Goal: Task Accomplishment & Management: Complete application form

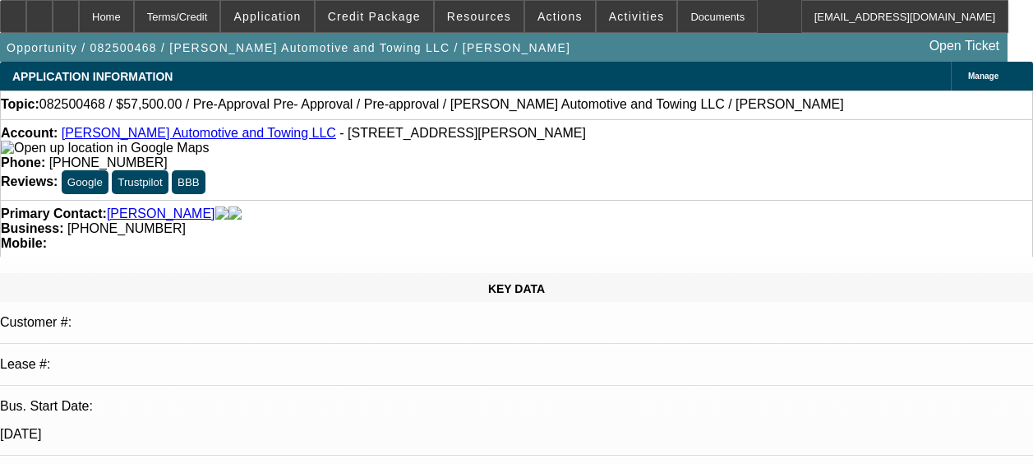
select select "0"
select select "2"
select select "0.1"
select select "4"
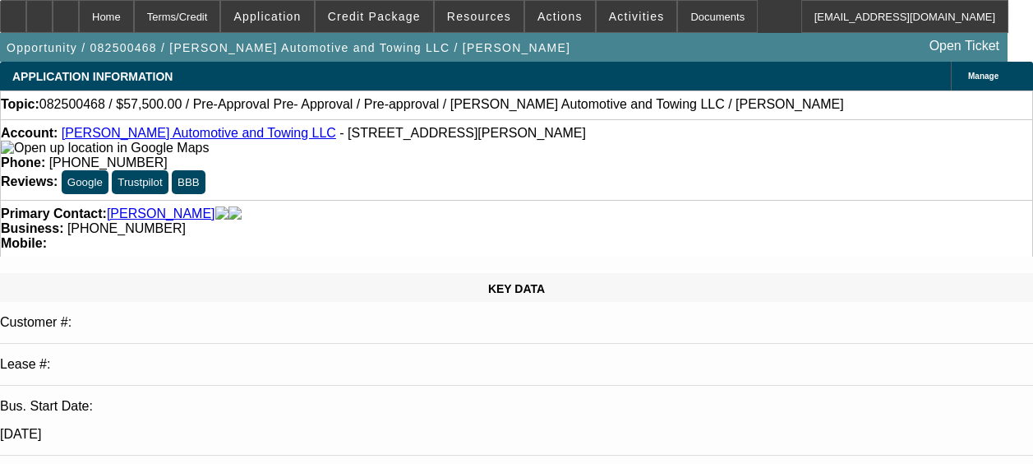
select select "0.2"
select select "2"
select select "0.1"
select select "4"
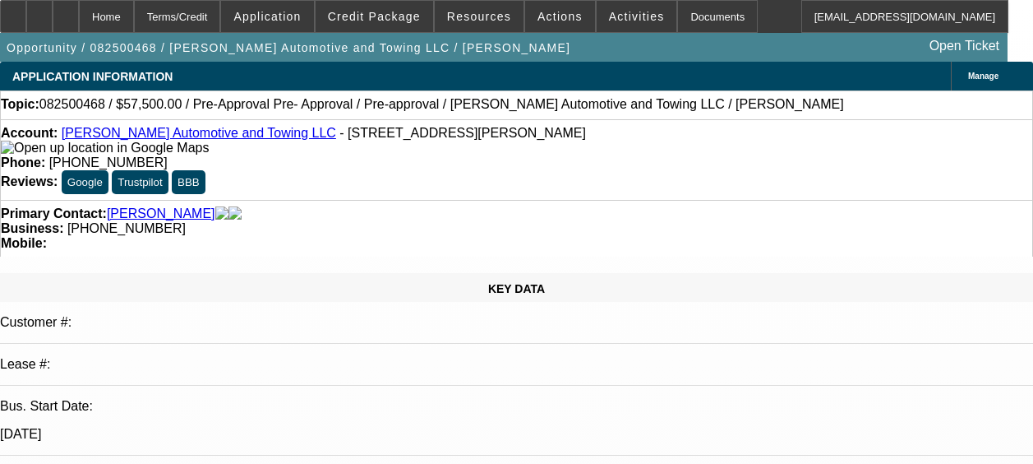
select select "0"
select select "2"
select select "0.1"
select select "4"
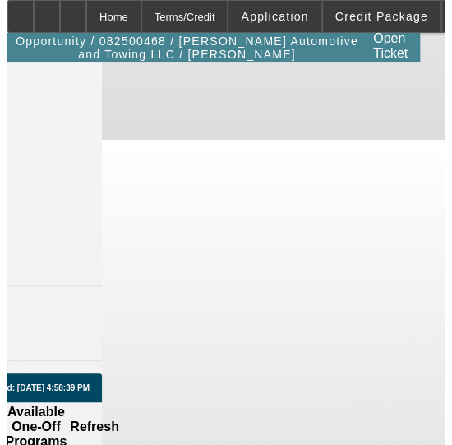
scroll to position [2054, 344]
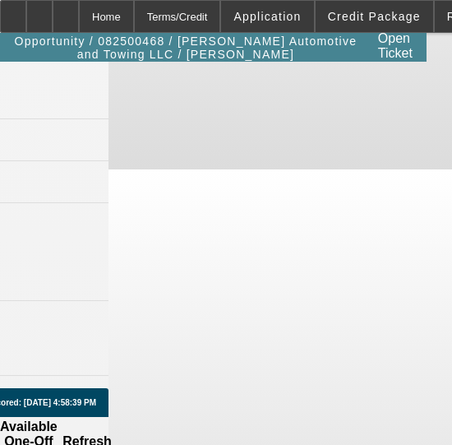
drag, startPoint x: 316, startPoint y: 215, endPoint x: 309, endPoint y: 208, distance: 9.3
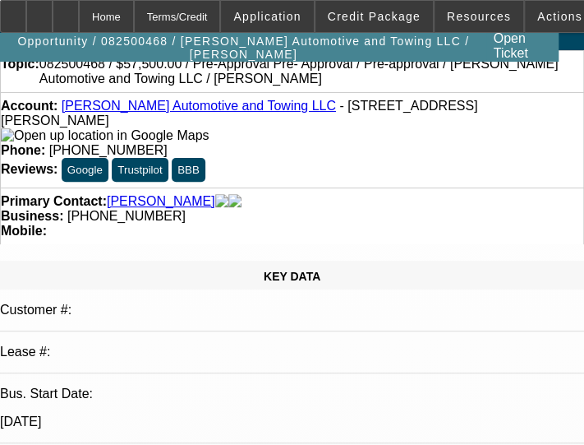
scroll to position [0, 0]
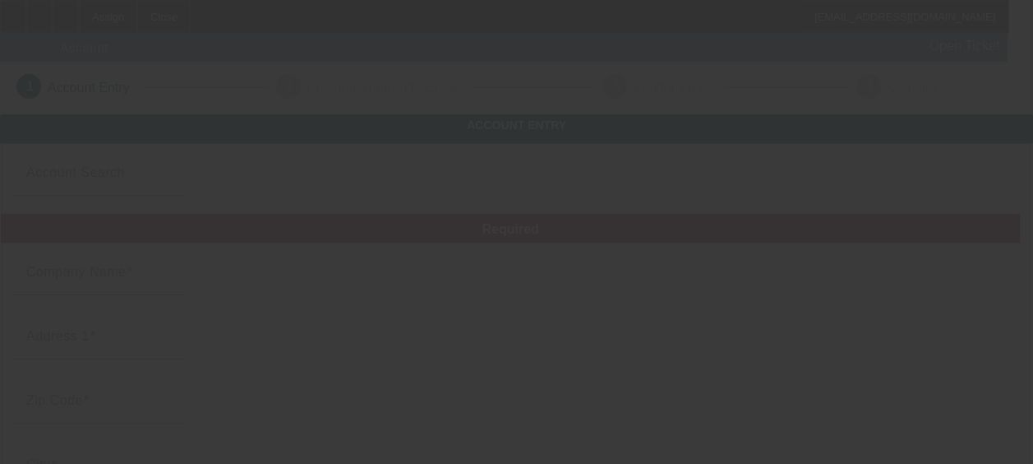
type input "Jey Towing and Recovery Services LLC"
type input "[PHONE_NUMBER]"
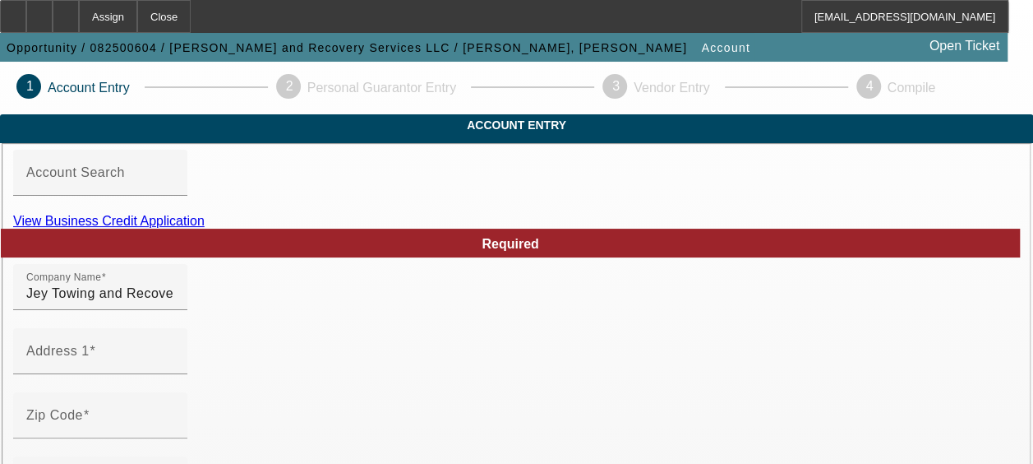
click at [205, 228] on link "View Business Credit Application" at bounding box center [109, 221] width 192 height 14
click at [704, 136] on div "Account Entry" at bounding box center [516, 124] width 1033 height 21
click at [18, 110] on app-app-entry-progress-bar "1 Account Entry 2 Personal Guarantor Entry 3 Vendor Entry 4 Compile" at bounding box center [516, 88] width 1033 height 53
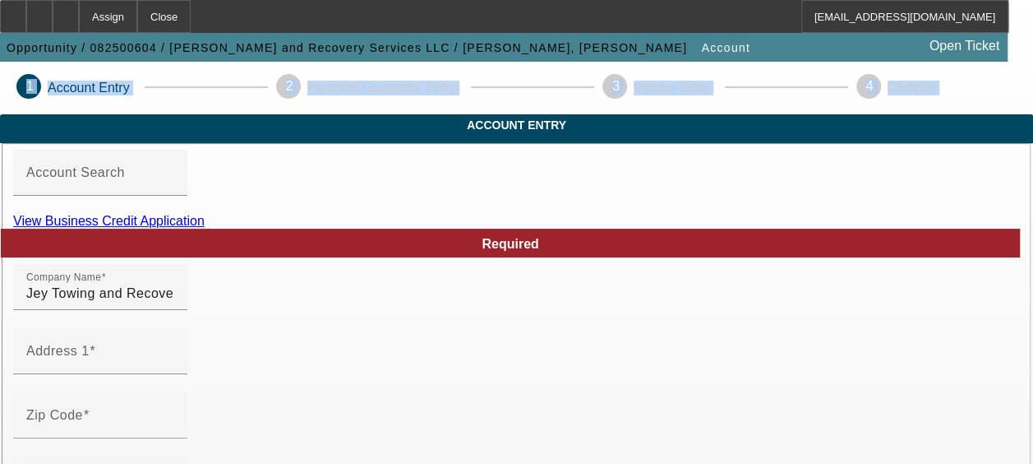
drag, startPoint x: 0, startPoint y: 107, endPoint x: 54, endPoint y: 113, distance: 54.7
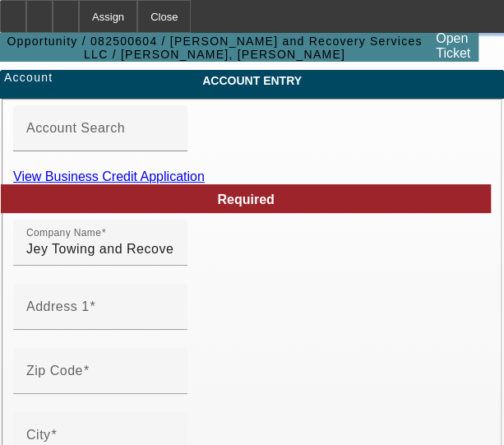
scroll to position [82, 0]
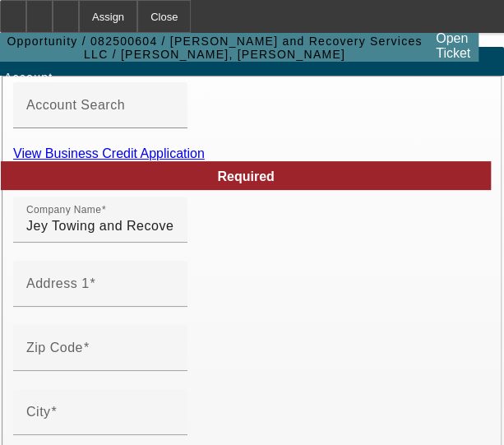
click at [187, 146] on div at bounding box center [100, 137] width 174 height 18
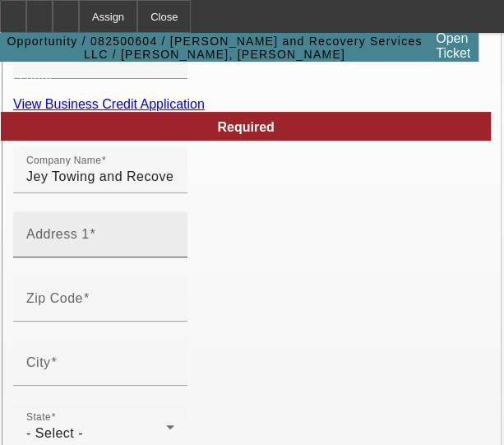
scroll to position [164, 0]
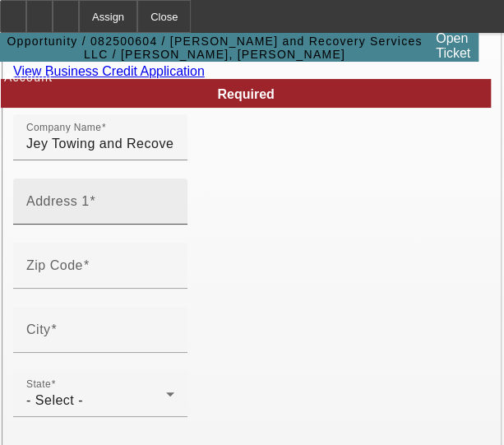
click at [101, 218] on input "Address 1" at bounding box center [100, 208] width 148 height 20
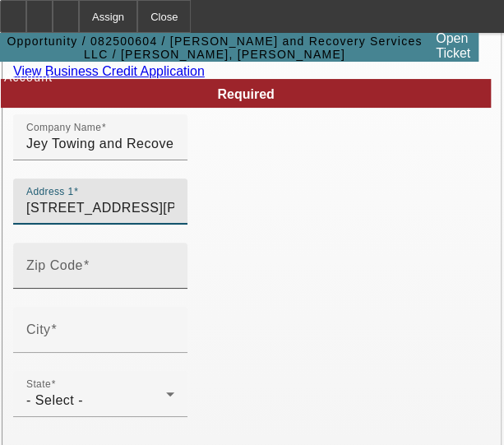
type input "12459 Bowes Branch Rd"
click at [117, 282] on input "Zip Code" at bounding box center [100, 272] width 148 height 20
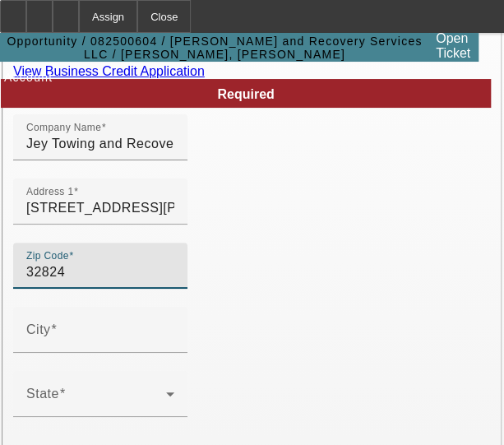
type input "32824"
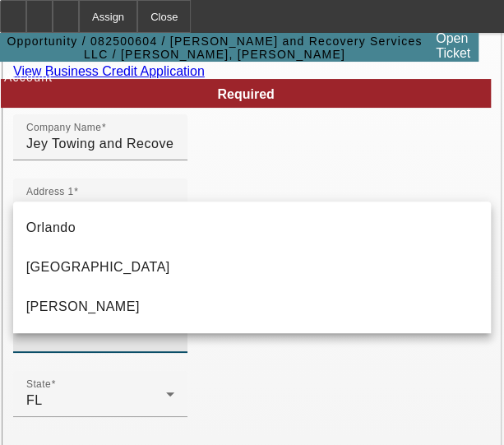
type input "Orange"
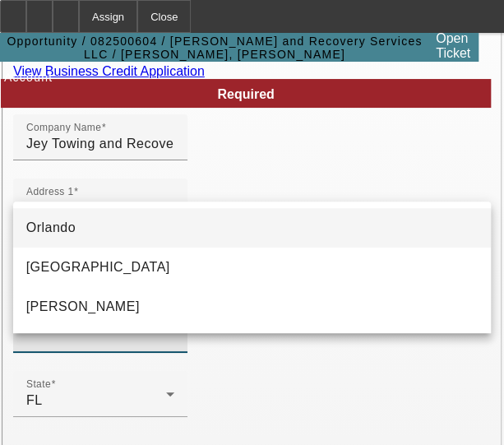
click at [120, 223] on mat-option "Orlando" at bounding box center [252, 227] width 478 height 39
type input "Orlando"
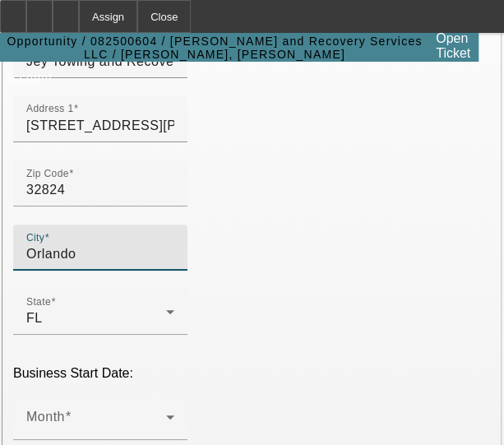
scroll to position [329, 0]
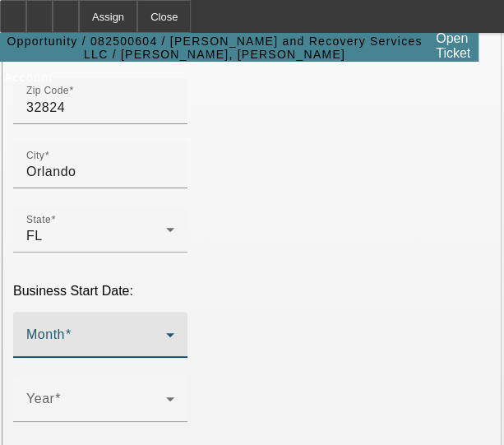
click at [174, 338] on mat-select at bounding box center [100, 341] width 148 height 20
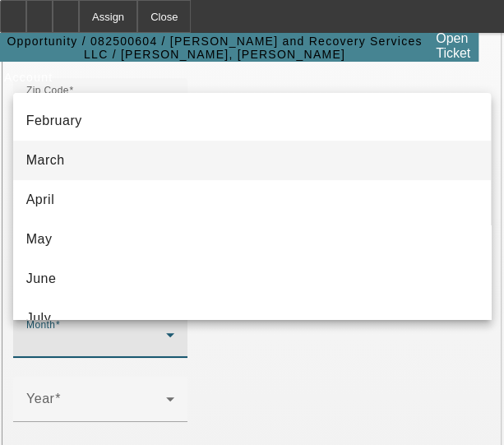
scroll to position [164, 0]
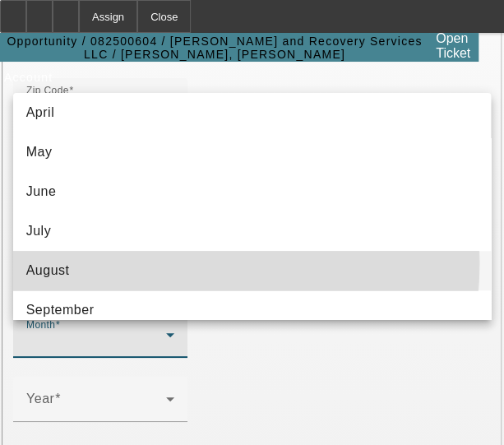
click at [116, 262] on mat-option "August" at bounding box center [252, 270] width 478 height 39
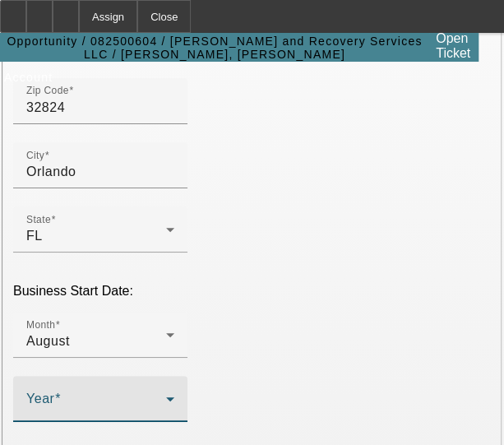
click at [132, 415] on span at bounding box center [96, 405] width 140 height 20
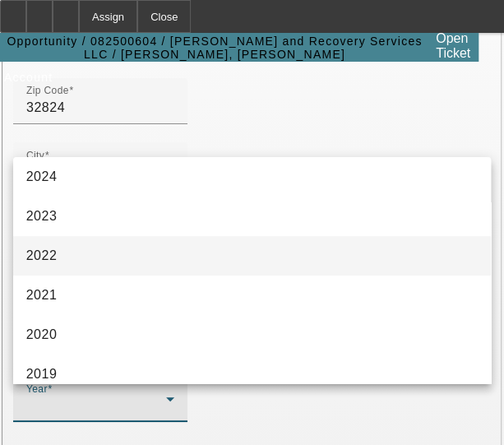
click at [122, 261] on mat-option "2022" at bounding box center [252, 255] width 478 height 39
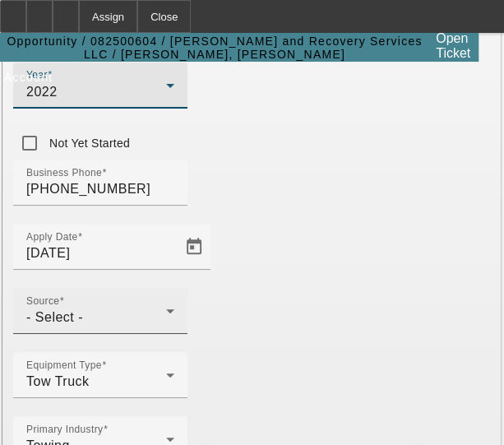
scroll to position [658, 0]
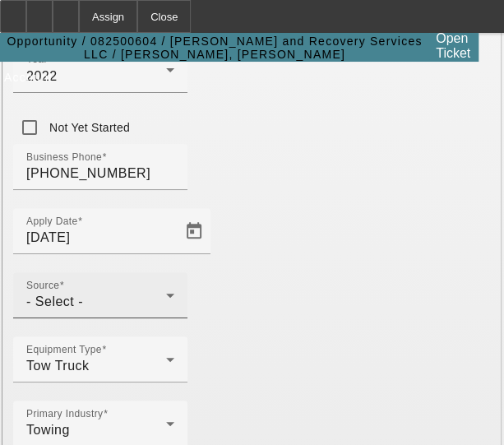
click at [104, 297] on div "Source - Select -" at bounding box center [100, 295] width 148 height 46
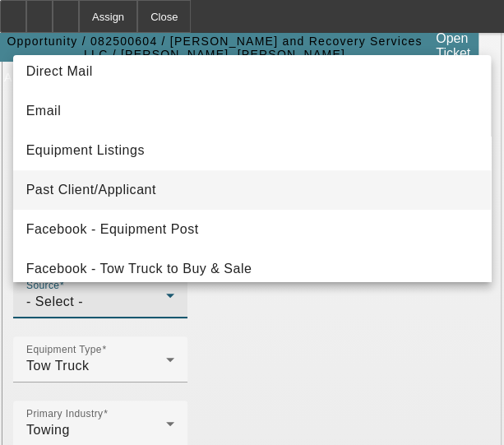
scroll to position [164, 0]
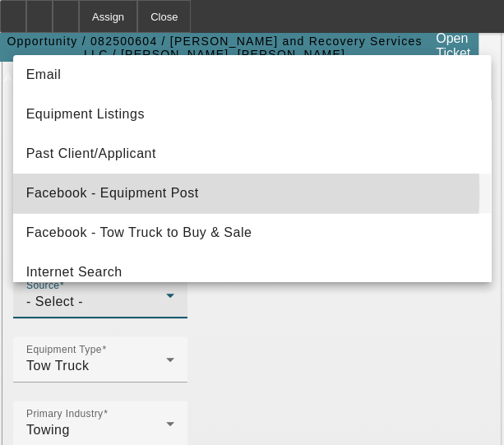
click at [172, 192] on span "Facebook - Equipment Post" at bounding box center [112, 193] width 173 height 20
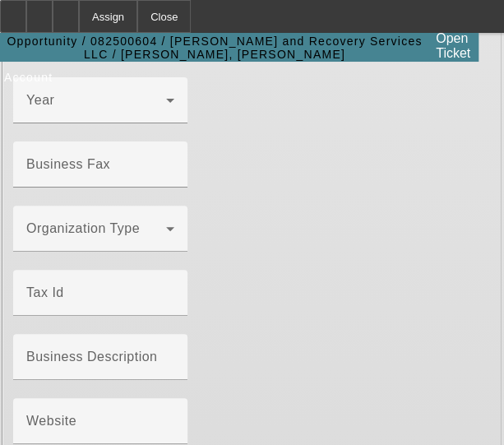
scroll to position [1644, 0]
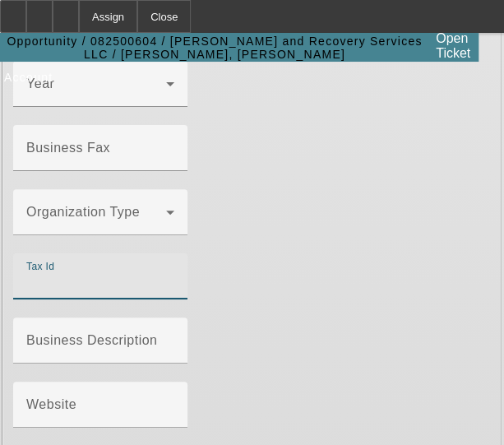
click at [174, 273] on input "Tax Id" at bounding box center [100, 283] width 148 height 20
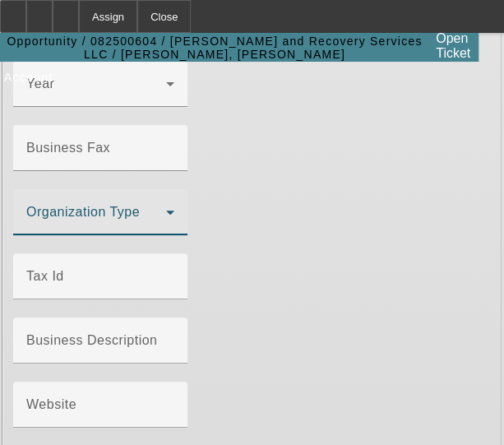
click at [166, 209] on span at bounding box center [96, 219] width 140 height 20
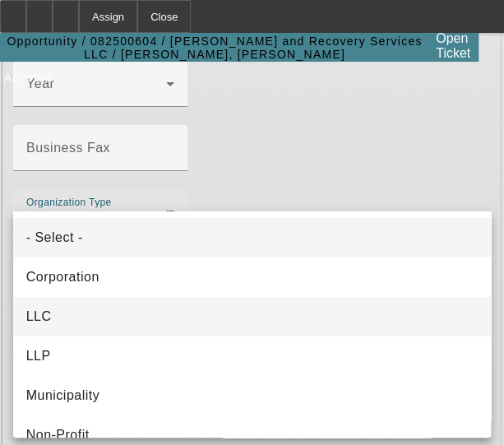
click at [113, 320] on mat-option "LLC" at bounding box center [252, 316] width 478 height 39
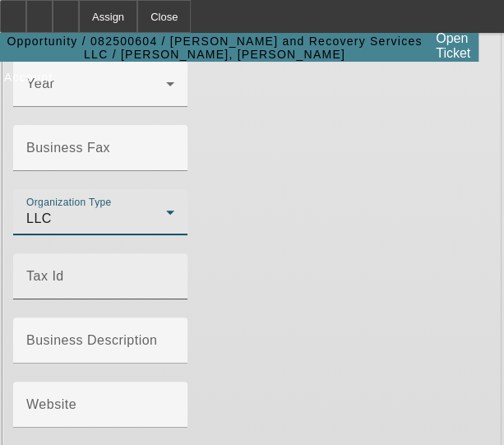
click at [140, 253] on div "Tax Id" at bounding box center [100, 276] width 148 height 46
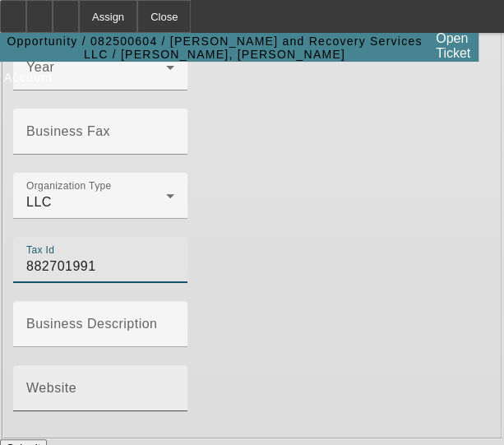
scroll to position [1677, 0]
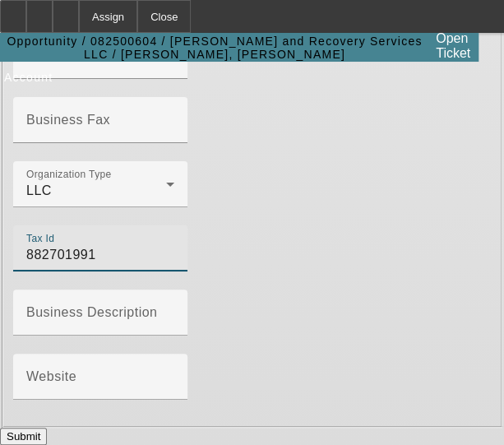
type input "882701991"
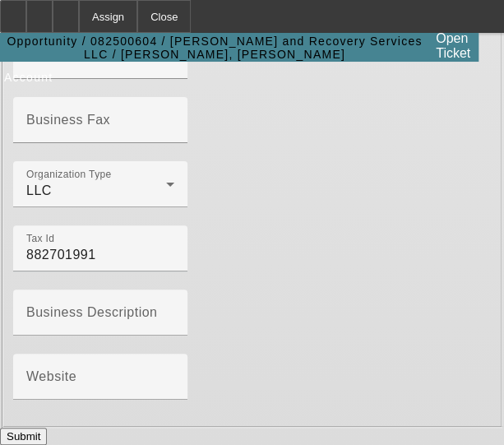
click at [47, 427] on button "Submit" at bounding box center [23, 435] width 47 height 17
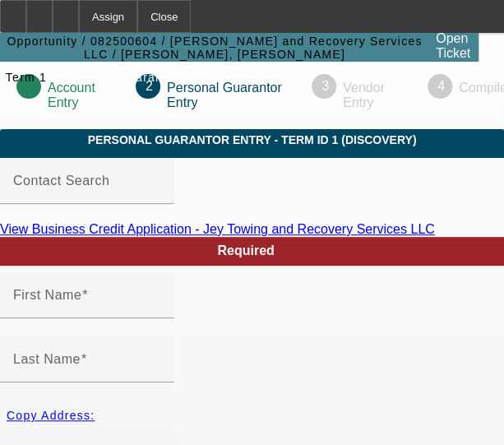
type input "Angel"
type input "Ortiz"
type input "1244 sawgrass pointe Dr"
radio input "true"
type input "32824"
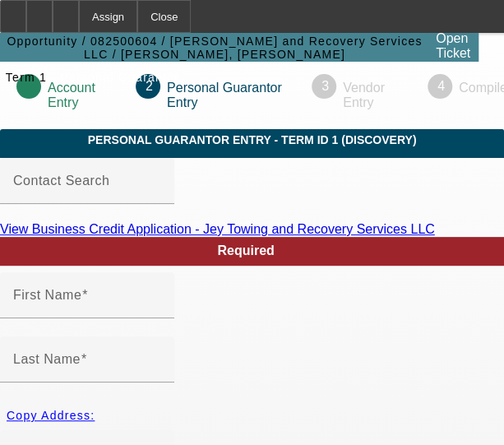
type input "Orlando"
type input "(689) 241-6445"
type input "100"
type input "598-28-6101"
type input "jeytowing@gmail.com"
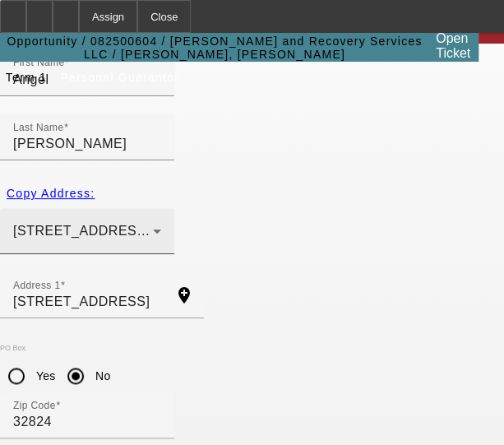
scroll to position [247, 0]
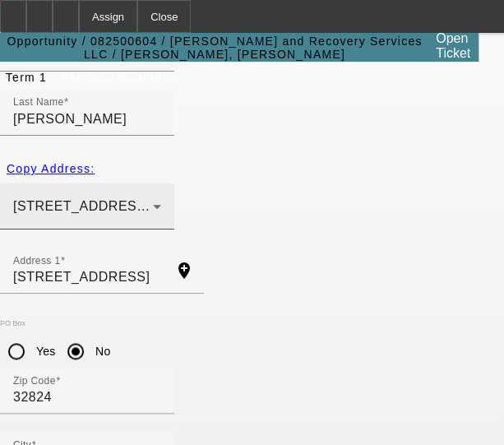
click at [167, 196] on icon at bounding box center [157, 206] width 20 height 20
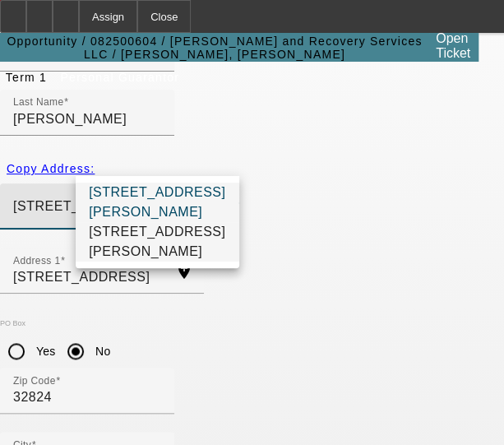
click at [156, 261] on span "12459 Bowes Branch Rd Orlando, FL 32824" at bounding box center [157, 241] width 137 height 39
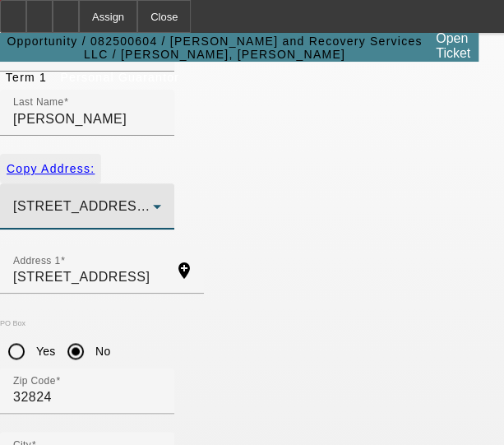
click at [38, 162] on span "Copy Address:" at bounding box center [51, 168] width 88 height 13
type input "12459 Bowes Branch Rd"
radio input "false"
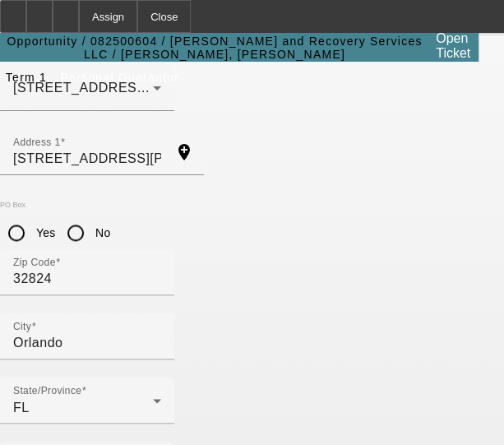
scroll to position [388, 0]
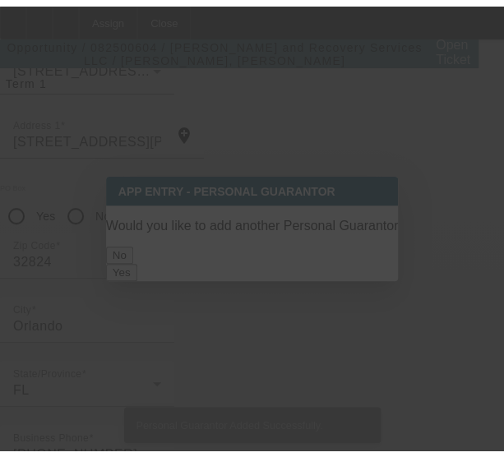
scroll to position [0, 0]
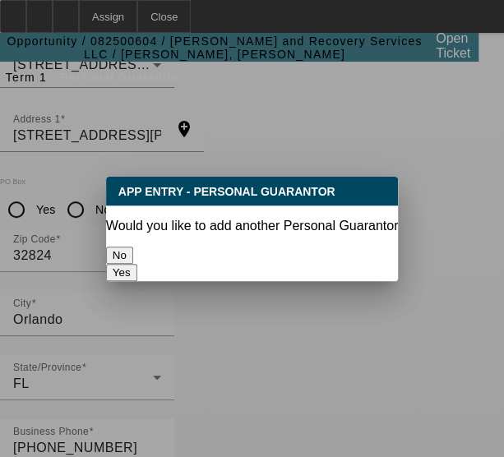
click at [133, 247] on button "No" at bounding box center [119, 255] width 27 height 17
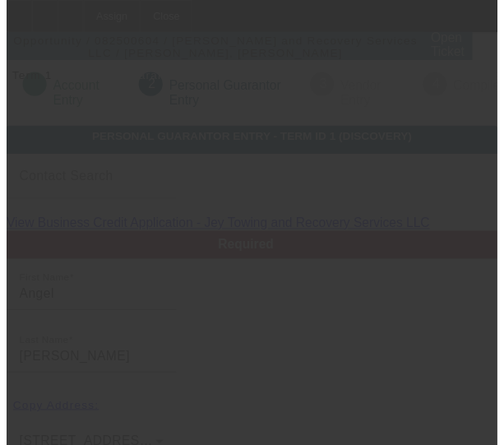
scroll to position [388, 0]
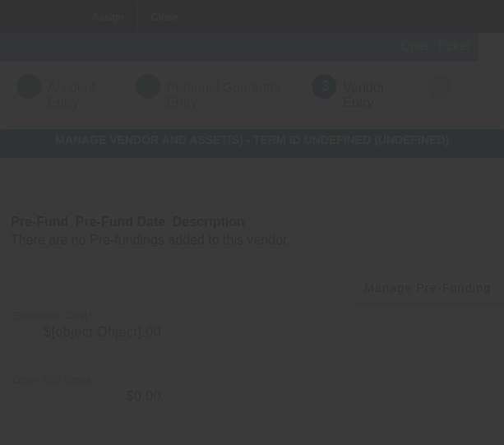
type input "$100,000.00"
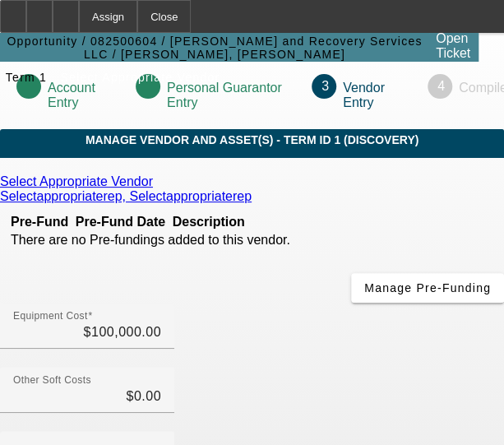
click at [215, 303] on div "Pre-Fund Pre-Fund Date Description There are no Pre-fundings added to this vend…" at bounding box center [252, 253] width 504 height 99
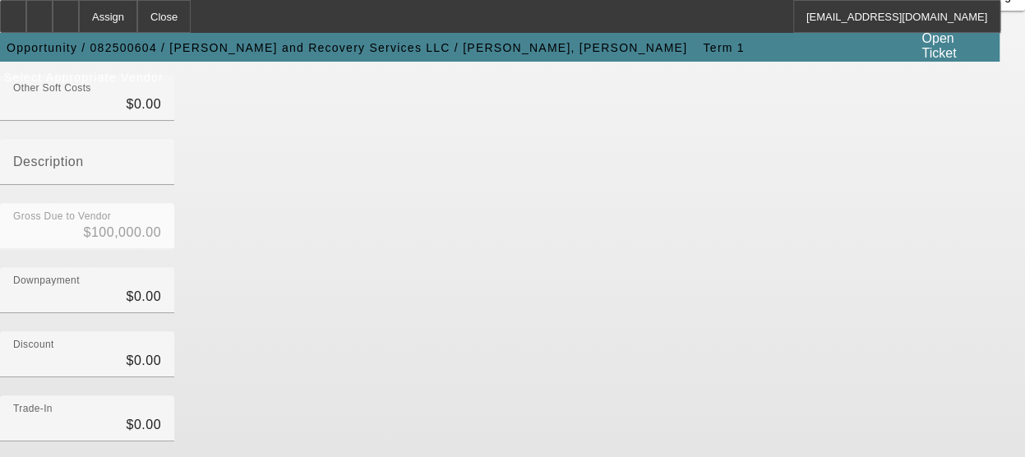
scroll to position [379, 0]
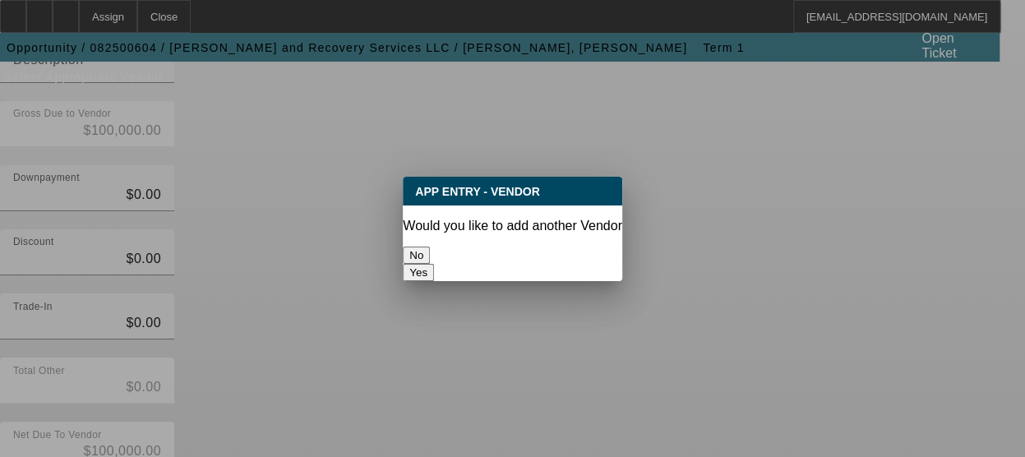
click at [430, 247] on button "No" at bounding box center [416, 255] width 27 height 17
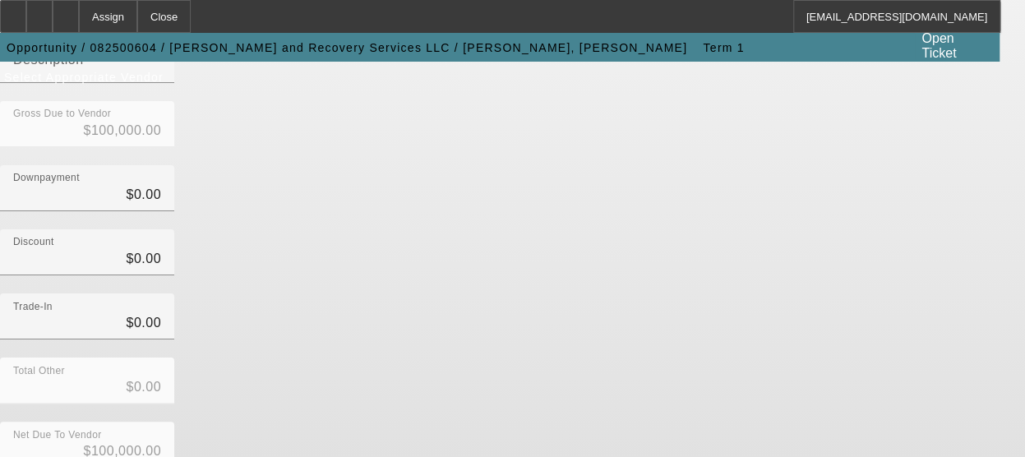
scroll to position [379, 0]
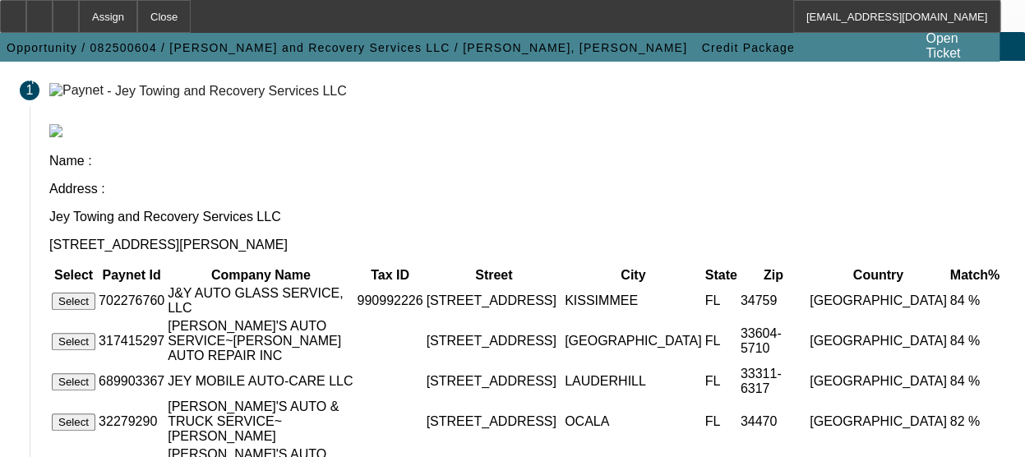
scroll to position [329, 0]
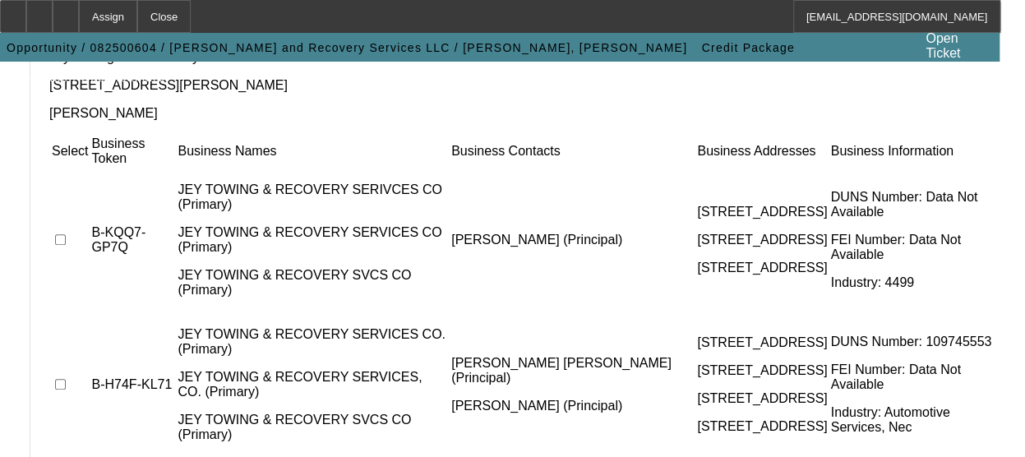
scroll to position [247, 0]
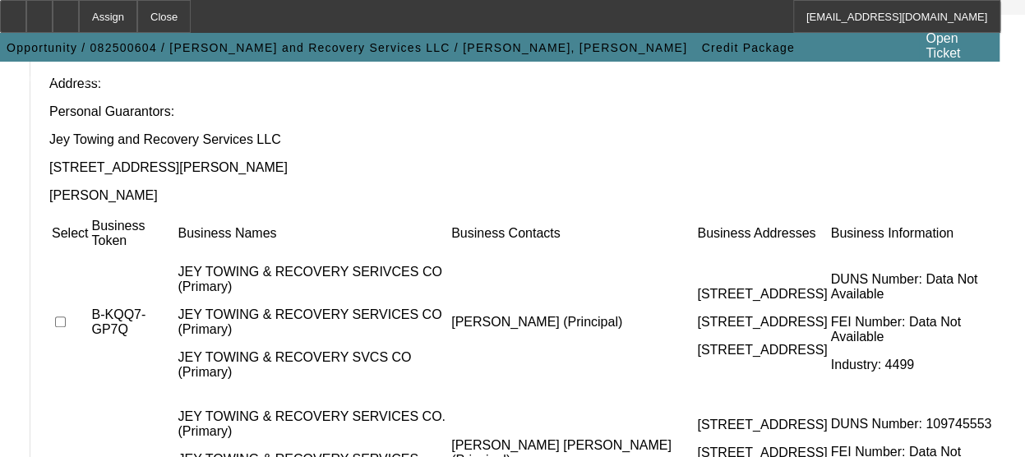
click at [66, 316] on input "checkbox" at bounding box center [60, 321] width 11 height 11
checkbox input "true"
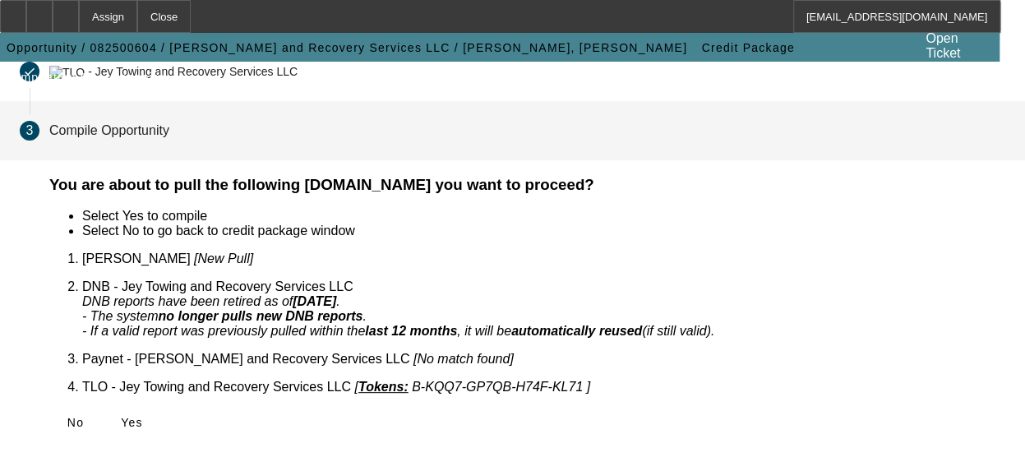
scroll to position [141, 0]
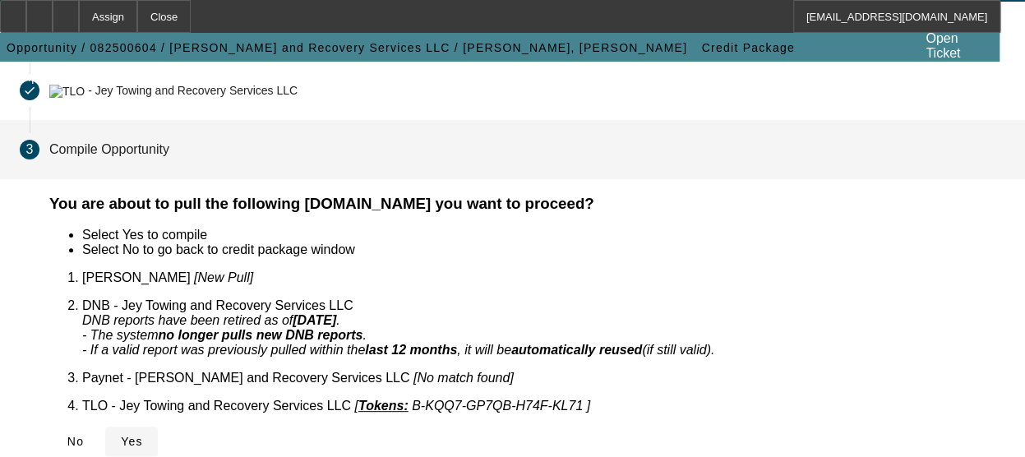
click at [143, 435] on span "Yes" at bounding box center [132, 441] width 22 height 13
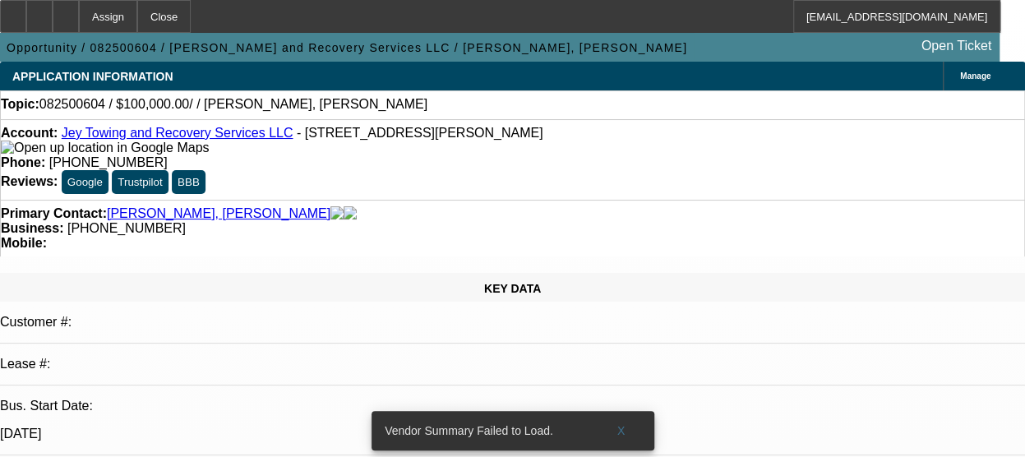
select select "0"
select select "2"
select select "0.1"
select select "1"
select select "2"
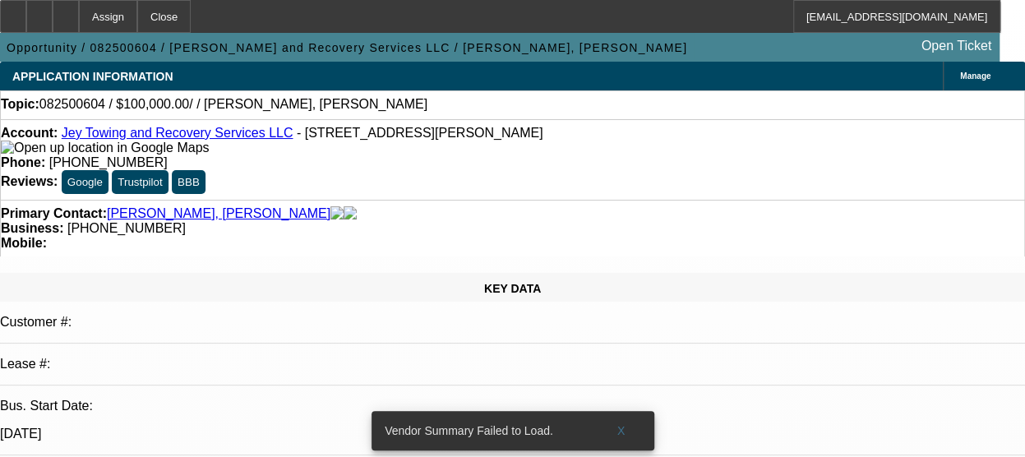
select select "4"
click at [620, 424] on span "X" at bounding box center [621, 430] width 9 height 13
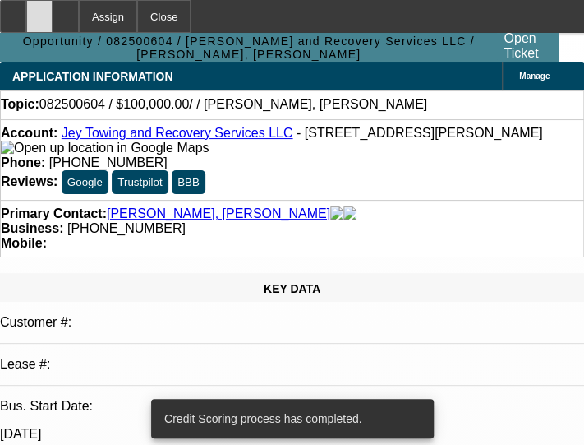
click at [39, 11] on icon at bounding box center [39, 11] width 0 height 0
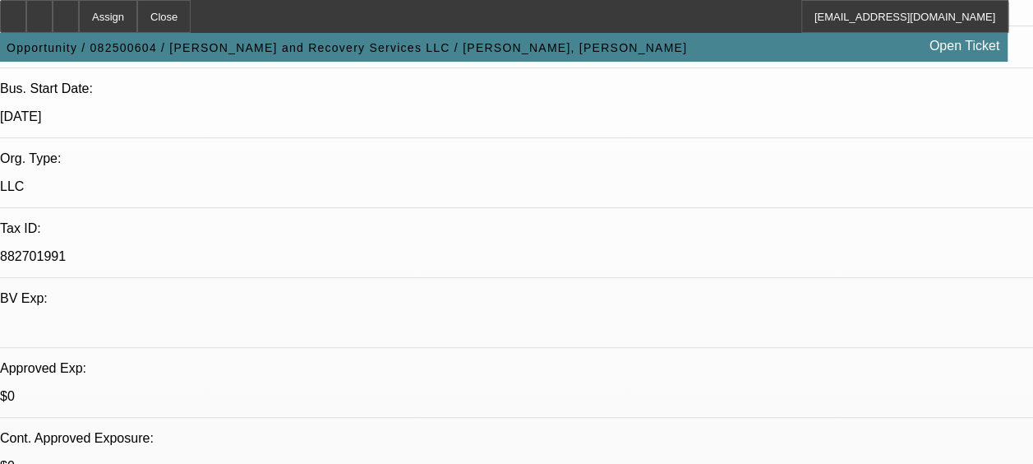
scroll to position [411, 0]
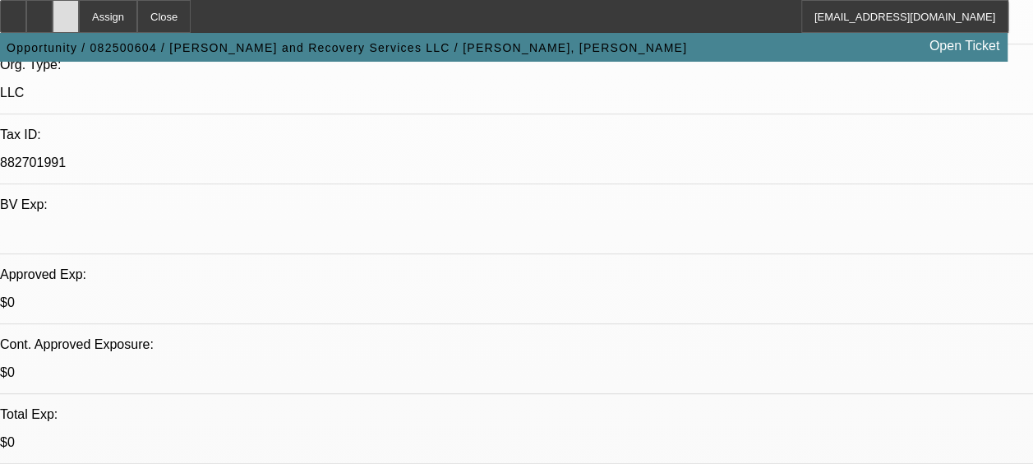
click at [66, 11] on icon at bounding box center [66, 11] width 0 height 0
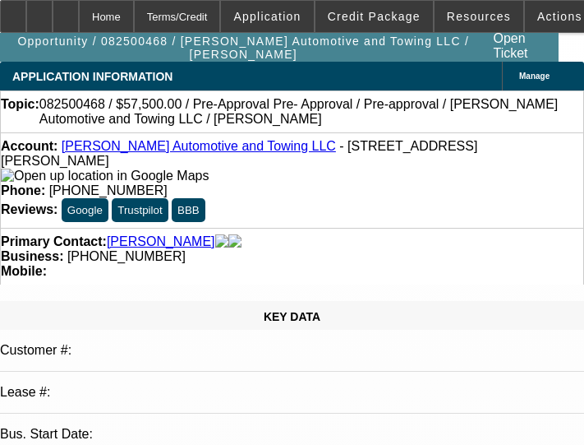
select select "0"
select select "2"
select select "0.1"
select select "4"
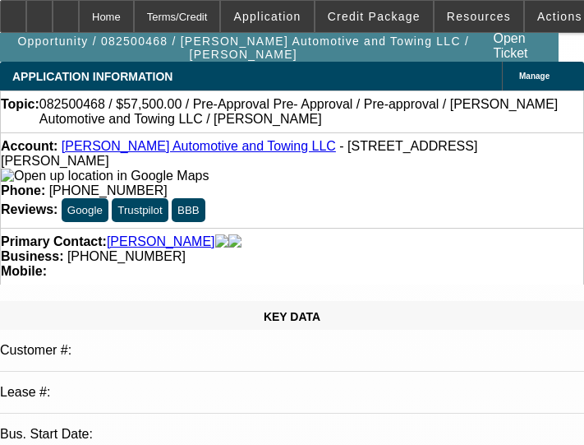
select select "0.2"
select select "2"
select select "0.1"
select select "4"
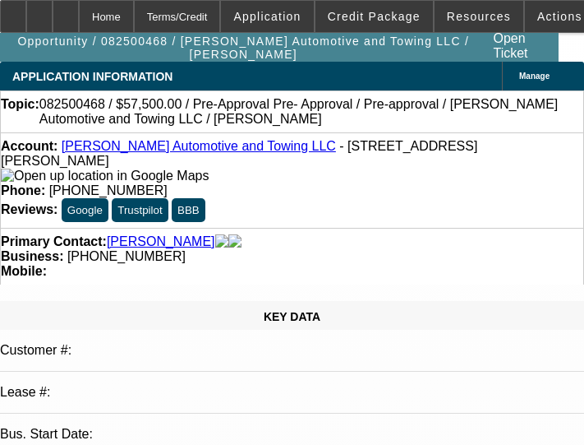
select select "0"
select select "2"
select select "0.1"
select select "4"
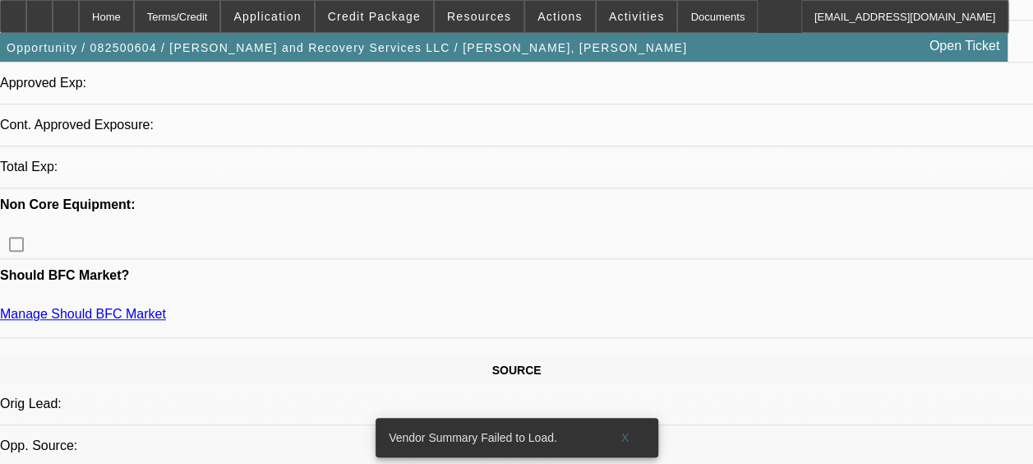
select select "0"
select select "2"
select select "0.1"
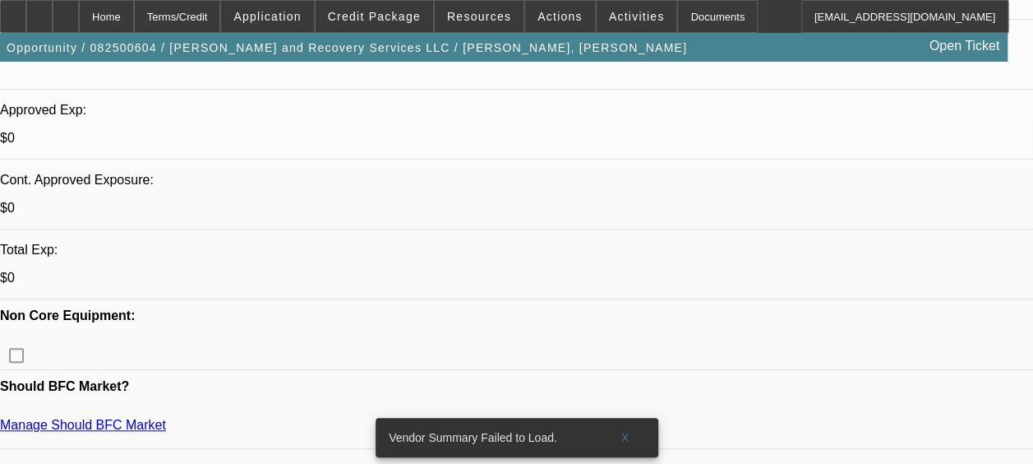
select select "1"
select select "2"
select select "4"
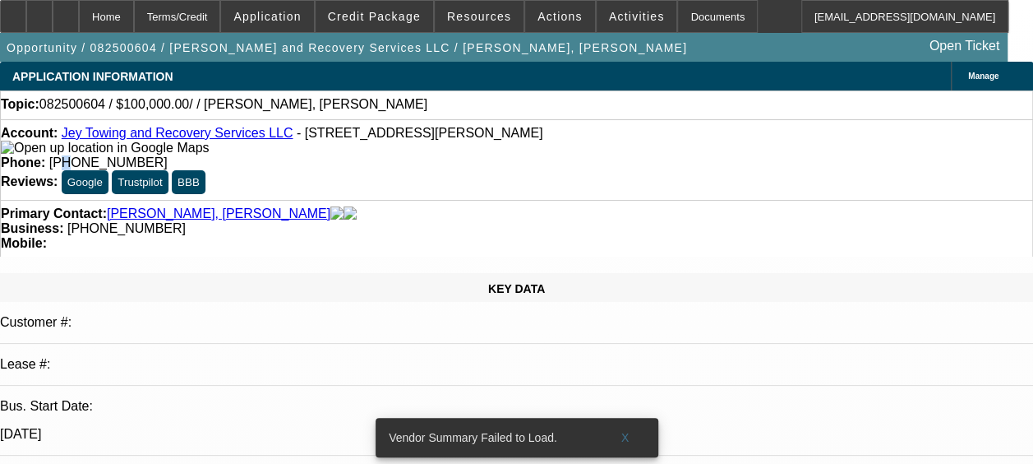
drag, startPoint x: 146, startPoint y: 133, endPoint x: 409, endPoint y: 173, distance: 266.8
click at [409, 173] on div "Account: Jey Towing and Recovery Services LLC - 12459 Bowes Branch Rd, Orlando,…" at bounding box center [516, 159] width 1033 height 81
drag, startPoint x: 409, startPoint y: 173, endPoint x: 343, endPoint y: 173, distance: 66.6
click at [349, 173] on div "Account: Jey Towing and Recovery Services LLC - 12459 Bowes Branch Rd, Orlando,…" at bounding box center [516, 159] width 1033 height 81
drag, startPoint x: 266, startPoint y: 145, endPoint x: 76, endPoint y: 138, distance: 190.0
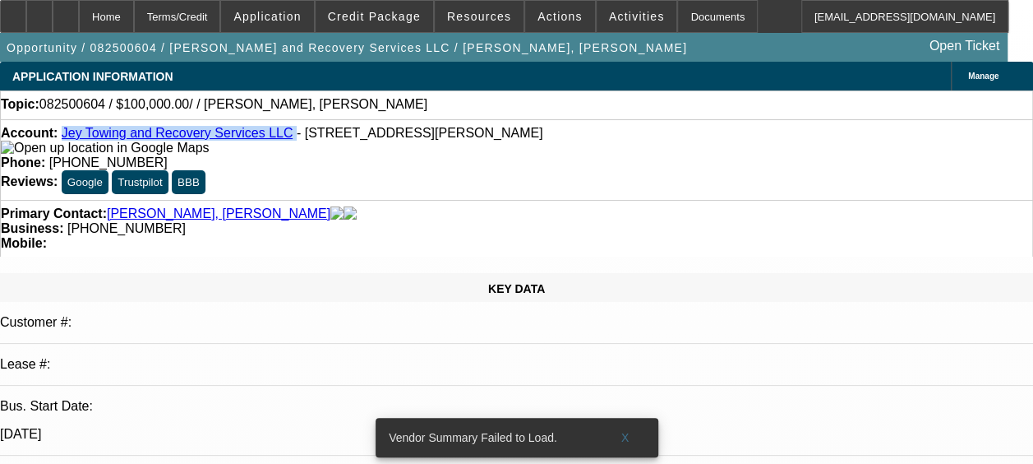
click at [76, 138] on div "Account: Jey Towing and Recovery Services LLC - 12459 Bowes Branch Rd, Orlando,…" at bounding box center [517, 141] width 1032 height 30
copy div "Jey Towing and Recovery Services LLC"
click at [335, 155] on div "Account: Jey Towing and Recovery Services LLC - 12459 Bowes Branch Rd, Orlando,…" at bounding box center [517, 141] width 1032 height 30
click at [53, 10] on div at bounding box center [39, 16] width 26 height 33
drag, startPoint x: 763, startPoint y: 283, endPoint x: 707, endPoint y: 304, distance: 59.8
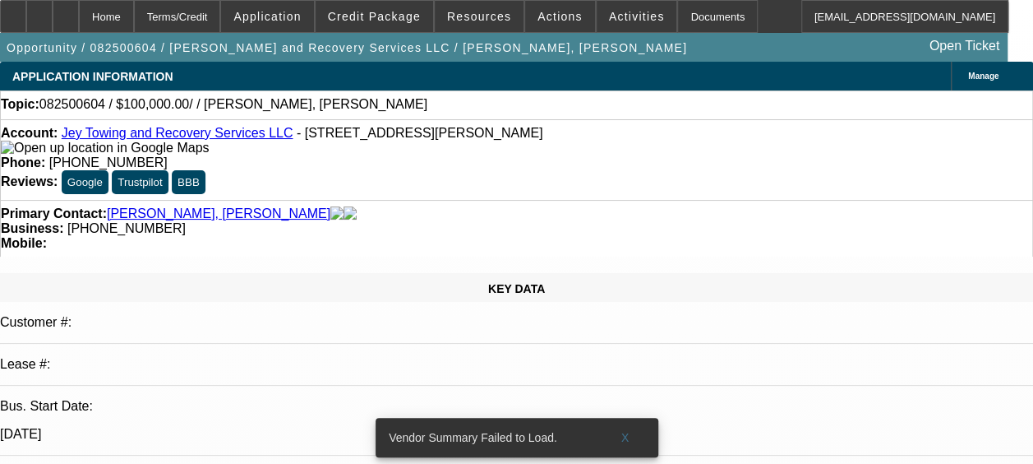
click at [538, 21] on span "Actions" at bounding box center [560, 16] width 45 height 13
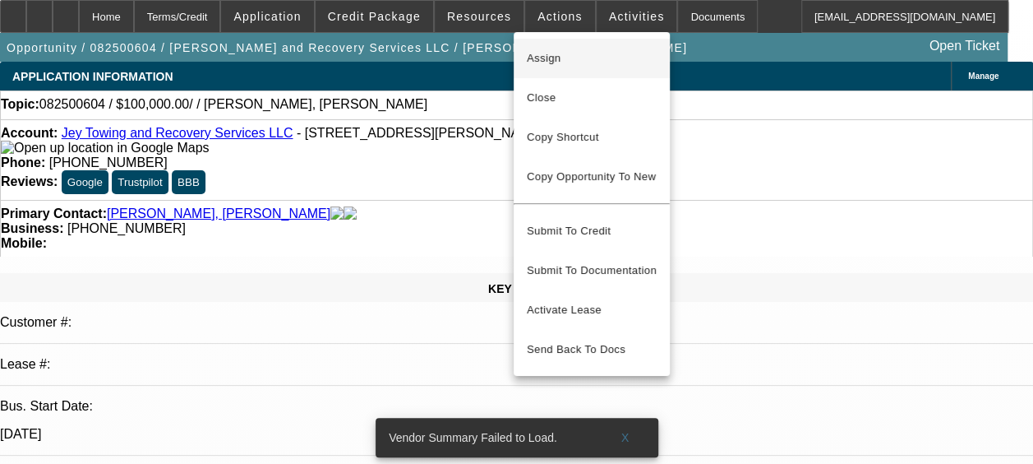
click at [596, 62] on span "Assign" at bounding box center [592, 59] width 130 height 20
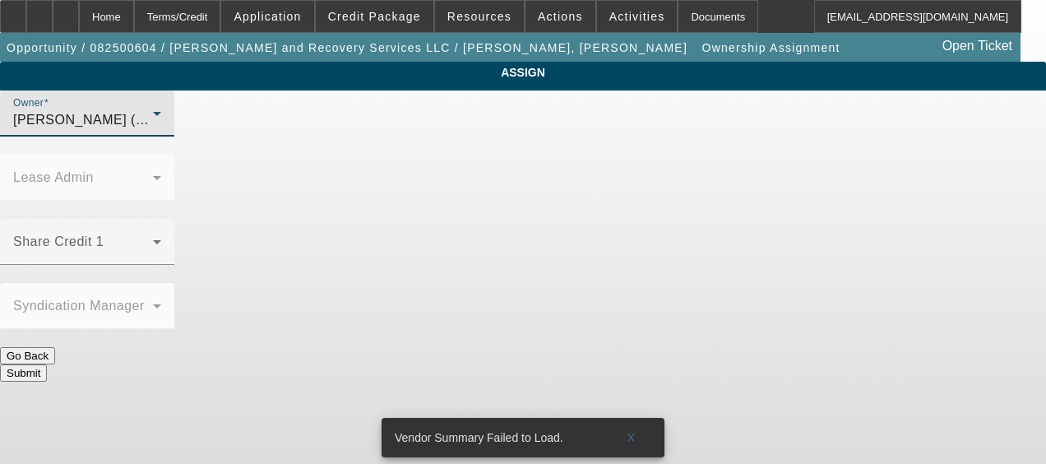
click at [161, 116] on icon at bounding box center [157, 114] width 8 height 4
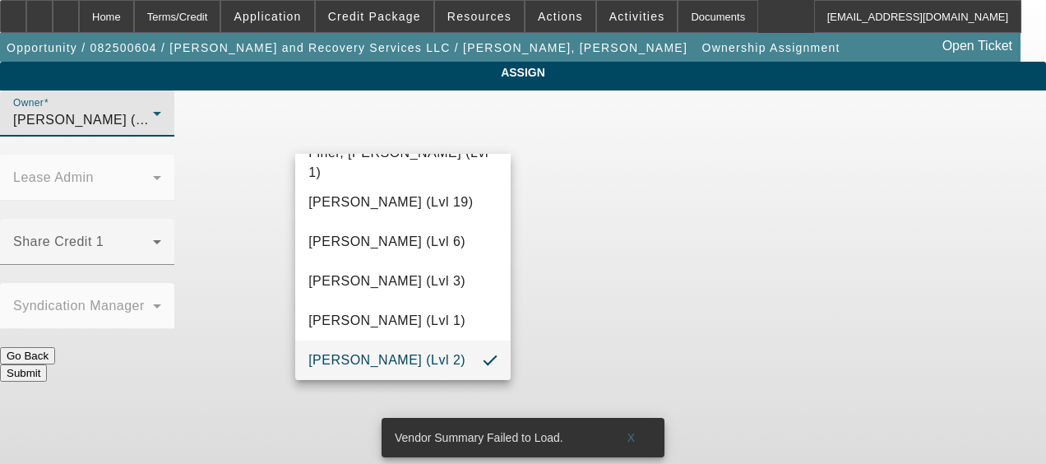
scroll to position [401, 0]
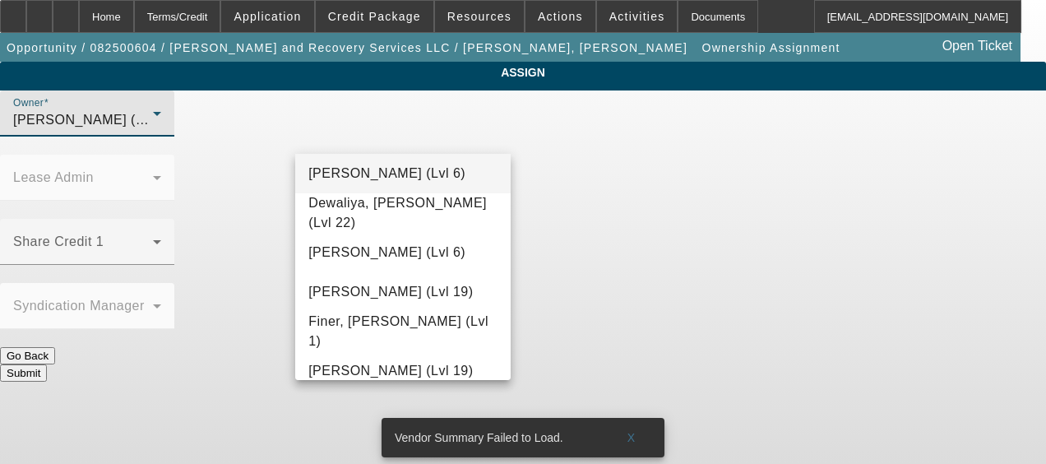
click at [426, 187] on mat-option "D'Aquila, Philip (Lvl 6)" at bounding box center [402, 173] width 215 height 39
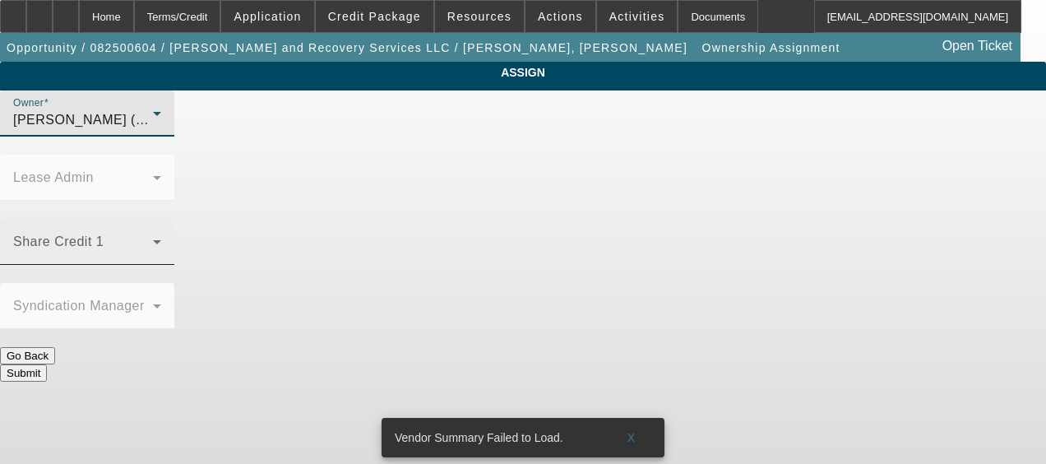
click at [153, 238] on span at bounding box center [83, 248] width 140 height 20
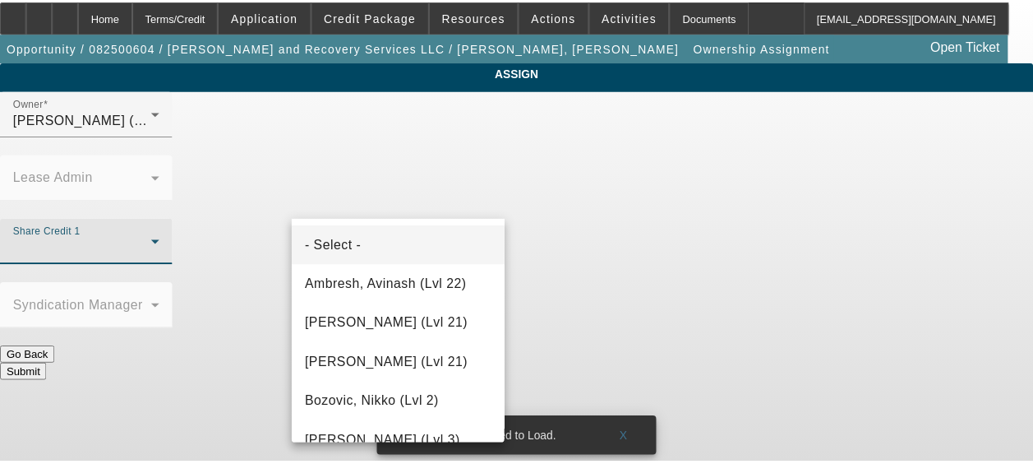
scroll to position [570, 0]
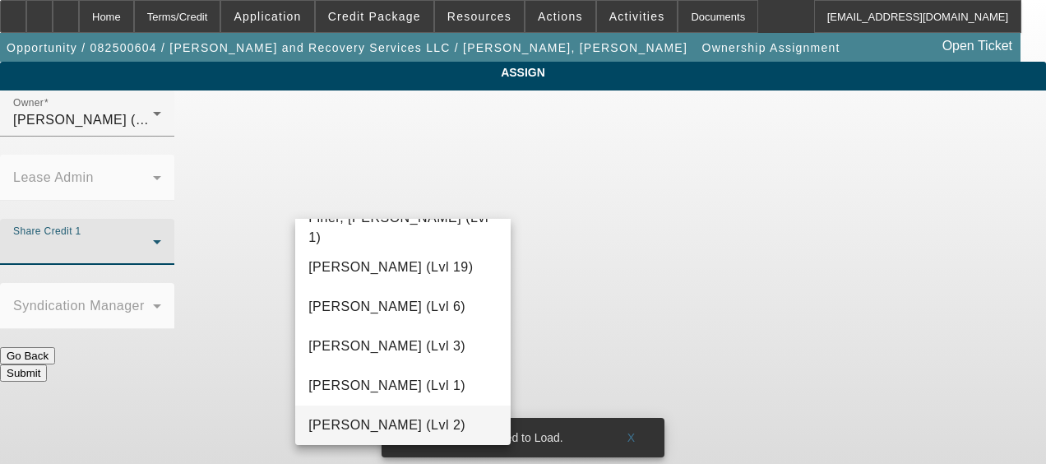
click at [409, 416] on span "Gaizutis, Lucas (Lvl 2)" at bounding box center [386, 425] width 157 height 20
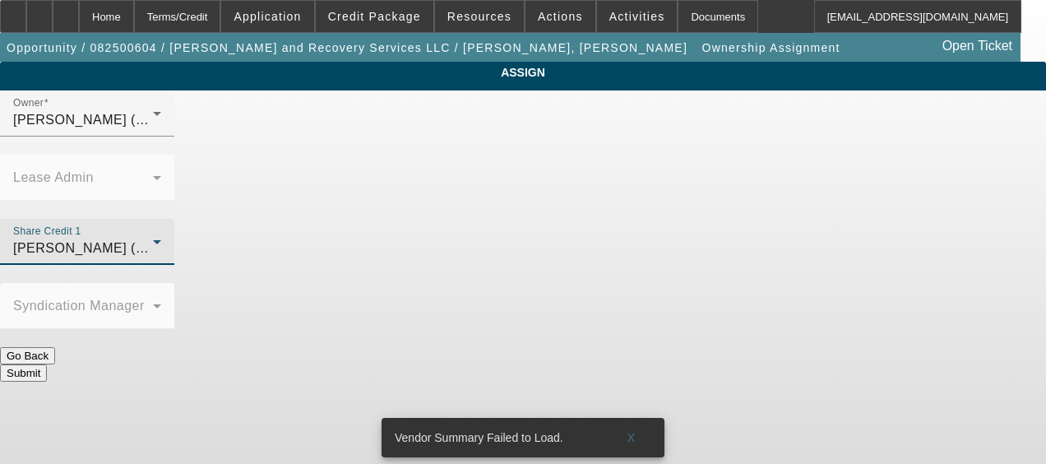
click at [47, 364] on button "Submit" at bounding box center [23, 372] width 47 height 17
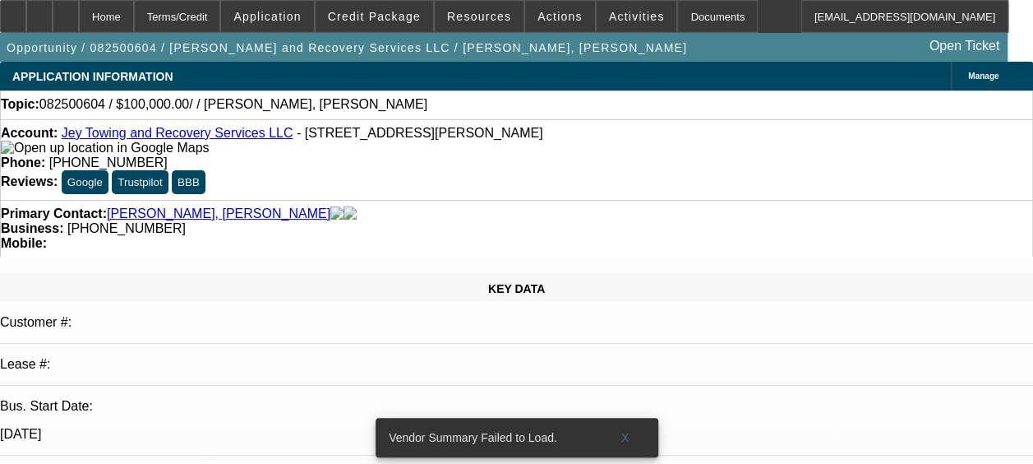
select select "0"
select select "2"
select select "0.1"
select select "4"
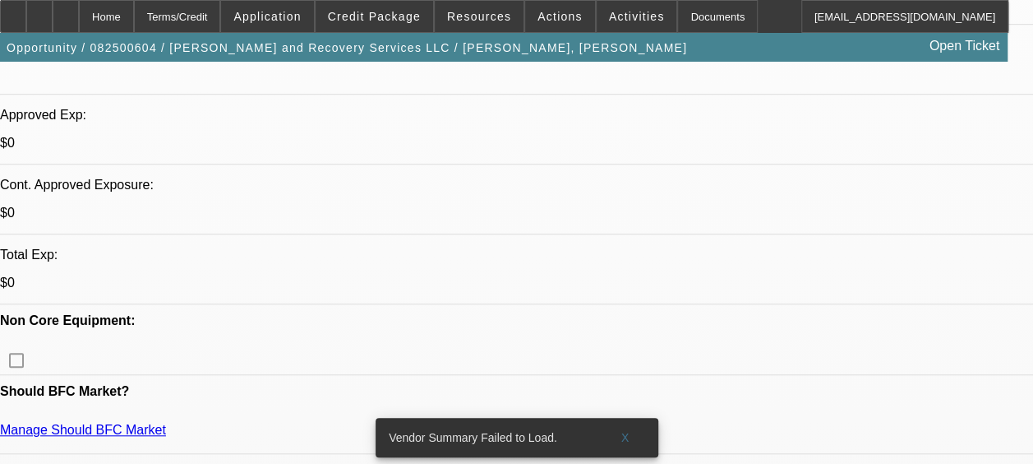
scroll to position [658, 0]
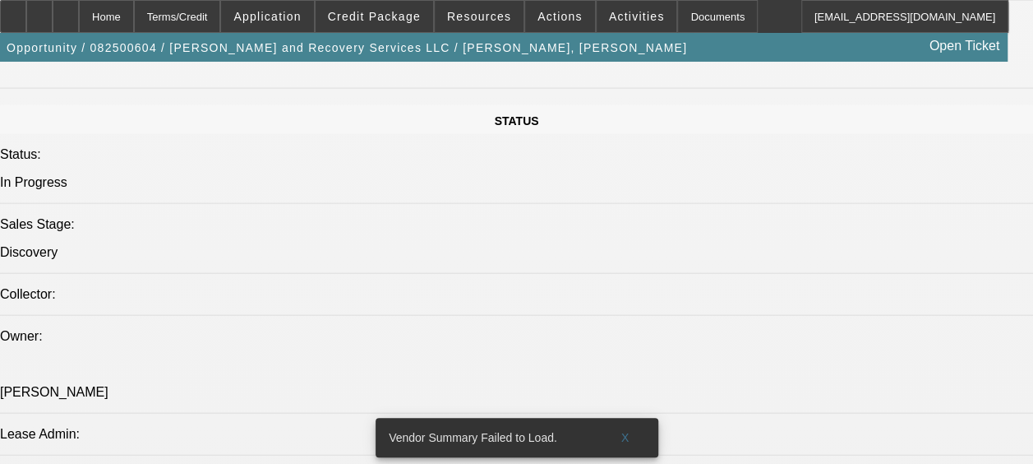
scroll to position [1726, 0]
